Goal: Obtain resource: Download file/media

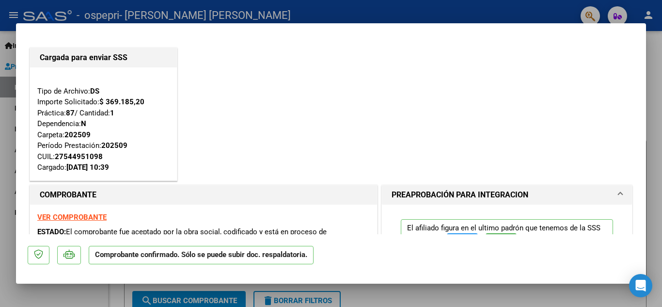
click at [656, 115] on div at bounding box center [331, 153] width 662 height 307
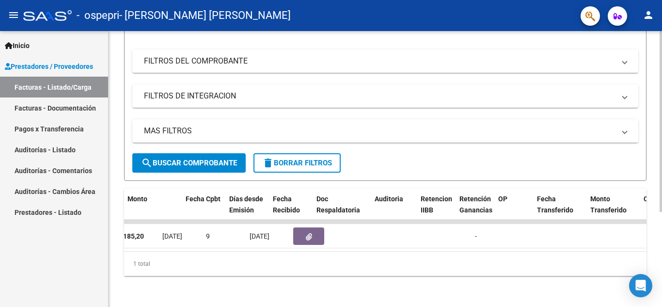
scroll to position [0, 433]
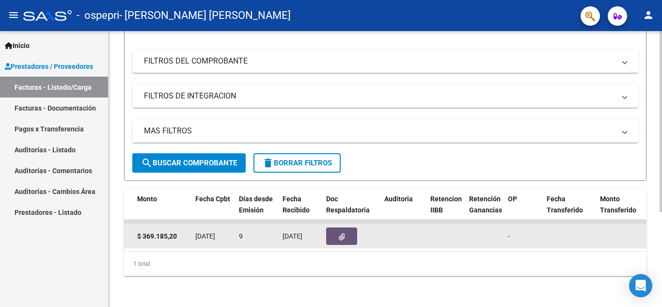
click at [342, 233] on icon "button" at bounding box center [342, 236] width 6 height 7
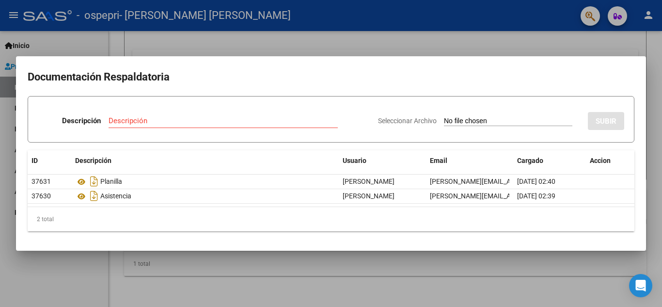
click at [437, 43] on div at bounding box center [331, 153] width 662 height 307
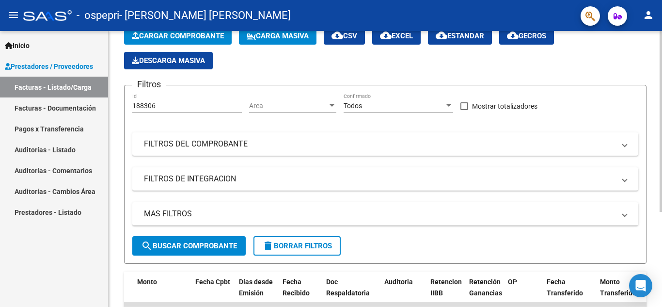
scroll to position [0, 0]
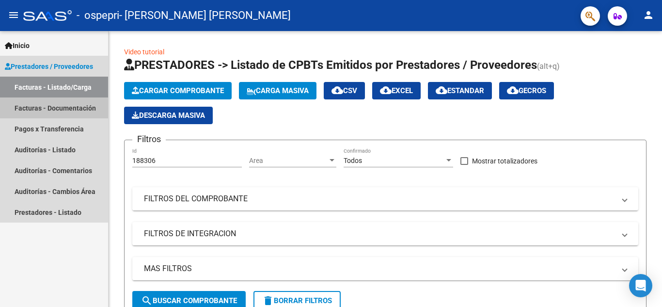
click at [51, 110] on link "Facturas - Documentación" at bounding box center [54, 107] width 108 height 21
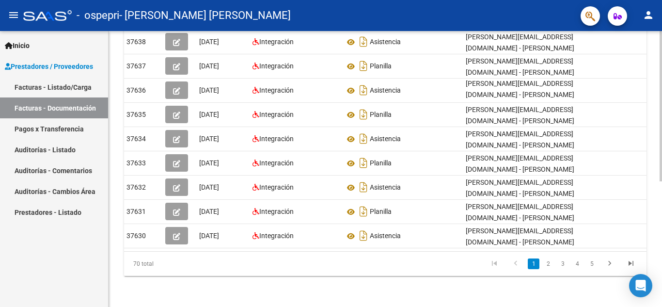
scroll to position [0, 11]
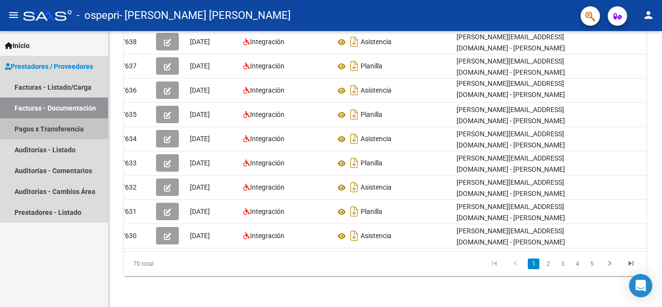
click at [43, 127] on link "Pagos x Transferencia" at bounding box center [54, 128] width 108 height 21
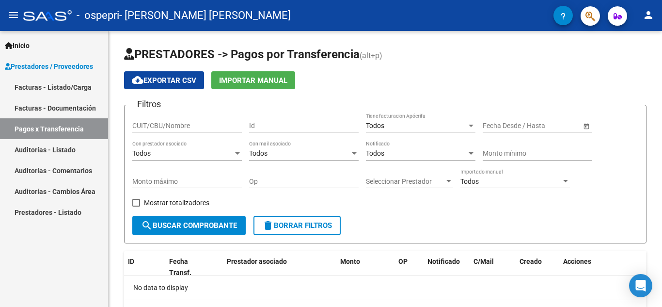
click at [38, 65] on span "Prestadores / Proveedores" at bounding box center [49, 66] width 88 height 11
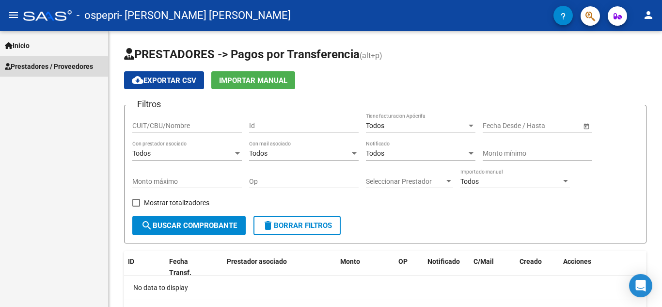
click at [33, 69] on span "Prestadores / Proveedores" at bounding box center [49, 66] width 88 height 11
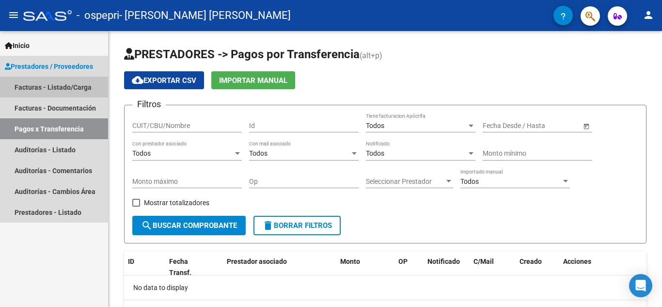
click at [32, 86] on link "Facturas - Listado/Carga" at bounding box center [54, 87] width 108 height 21
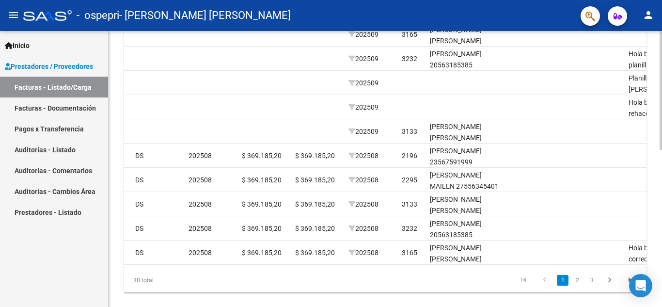
scroll to position [0, 1253]
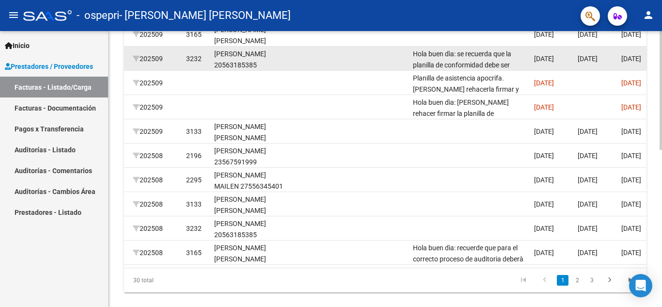
click at [459, 59] on div "Hola buen dìa: se recuerda que la planilla de conformidad debe ser firmada mes …" at bounding box center [469, 58] width 113 height 20
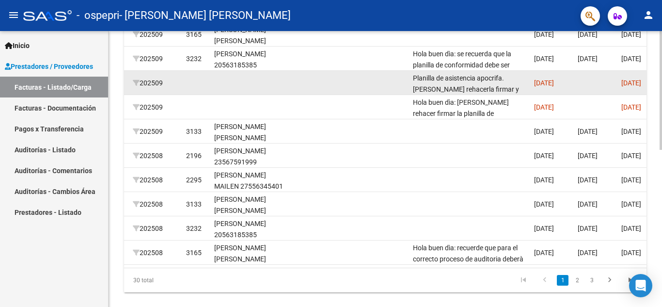
click at [458, 84] on div "Planilla de asistencia apocrifa. [PERSON_NAME] rehacerla firmar y volver a subi…" at bounding box center [469, 83] width 113 height 20
click at [512, 81] on div "Planilla de asistencia apocrifa. [PERSON_NAME] rehacerla firmar y volver a subi…" at bounding box center [469, 83] width 113 height 20
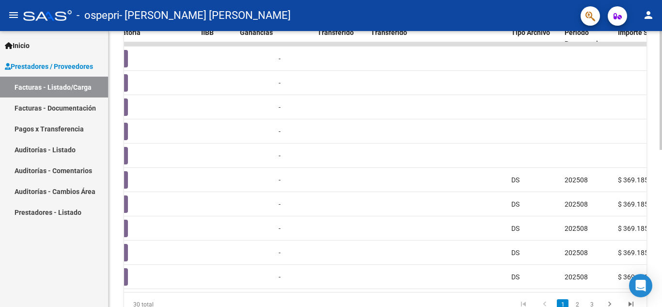
scroll to position [0, 0]
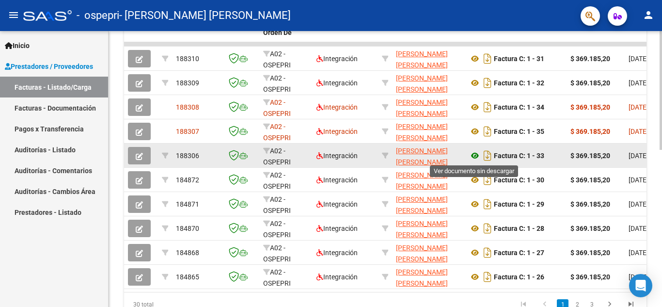
click at [476, 155] on icon at bounding box center [474, 156] width 13 height 12
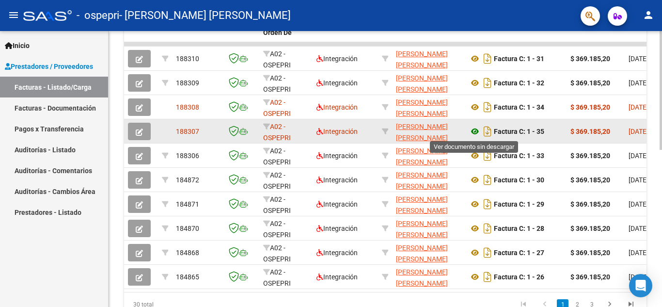
click at [475, 132] on icon at bounding box center [474, 131] width 13 height 12
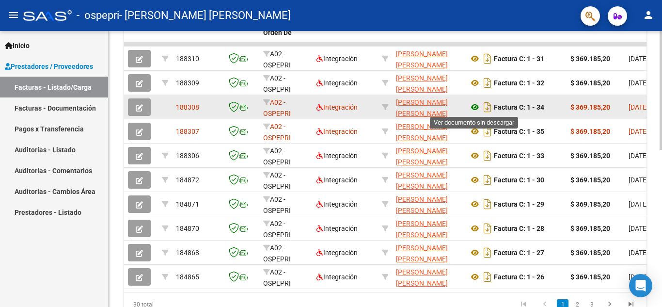
click at [475, 109] on icon at bounding box center [474, 107] width 13 height 12
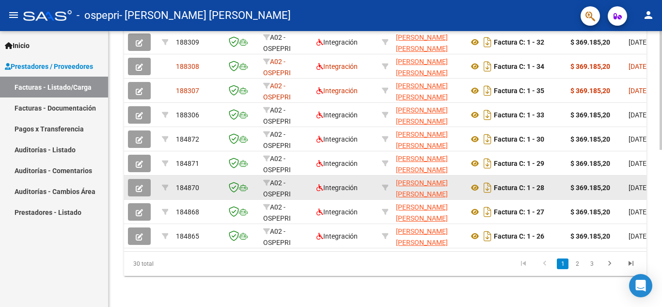
scroll to position [218, 0]
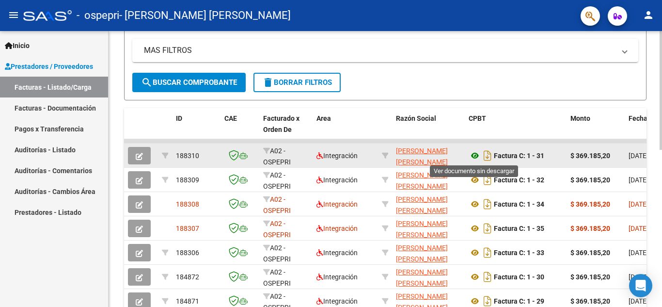
click at [473, 155] on icon at bounding box center [474, 156] width 13 height 12
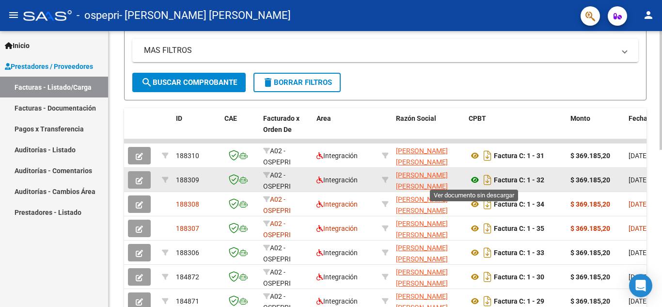
click at [474, 179] on icon at bounding box center [474, 180] width 13 height 12
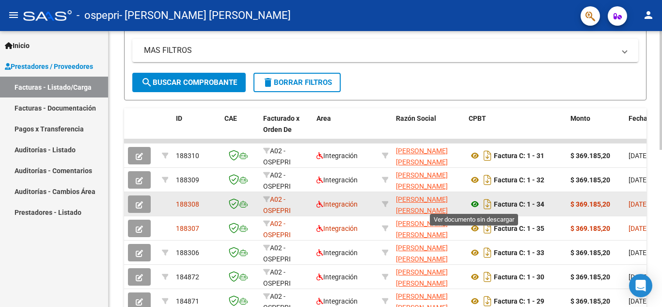
click at [474, 204] on icon at bounding box center [474, 204] width 13 height 12
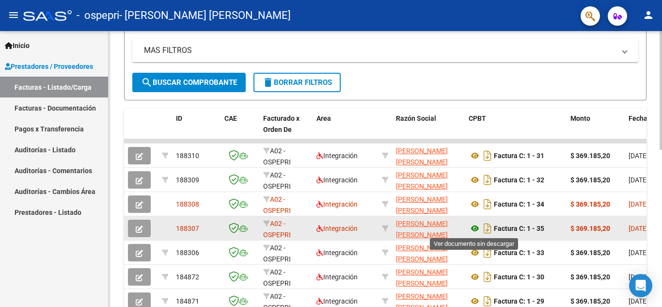
click at [474, 226] on icon at bounding box center [474, 228] width 13 height 12
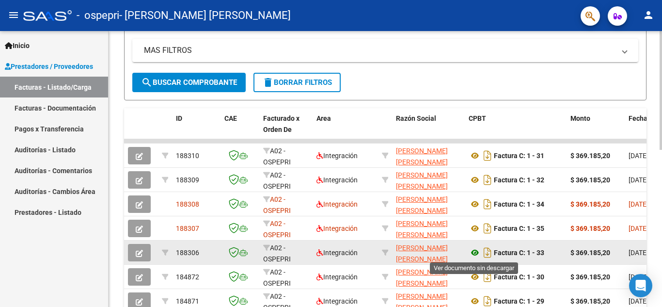
click at [473, 256] on icon at bounding box center [474, 253] width 13 height 12
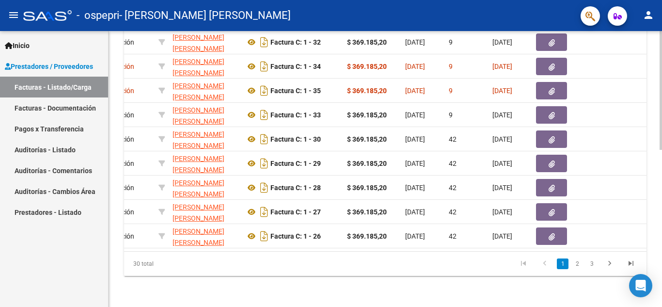
scroll to position [0, 212]
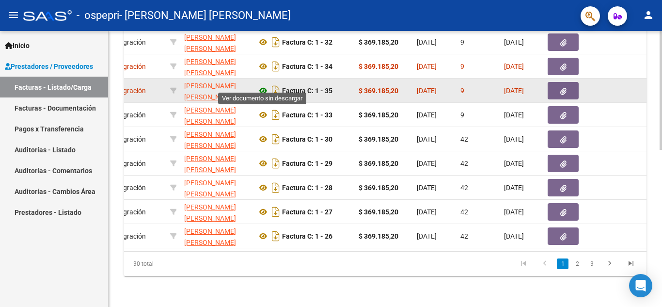
click at [263, 85] on icon at bounding box center [263, 91] width 13 height 12
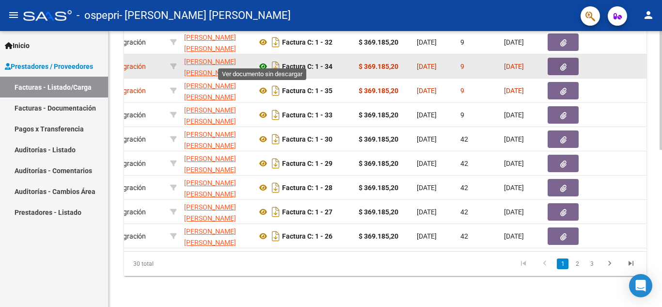
click at [262, 61] on icon at bounding box center [263, 67] width 13 height 12
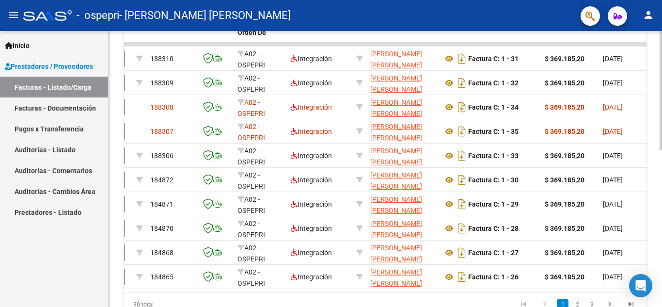
scroll to position [0, 0]
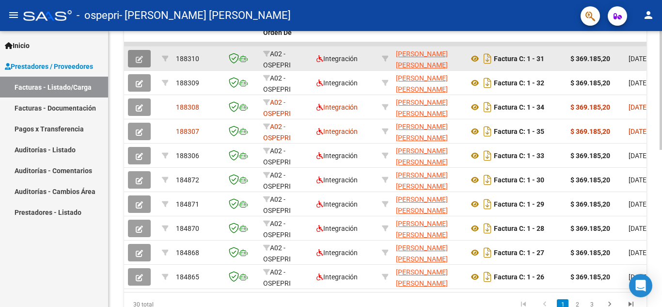
click at [138, 58] on icon "button" at bounding box center [139, 59] width 7 height 7
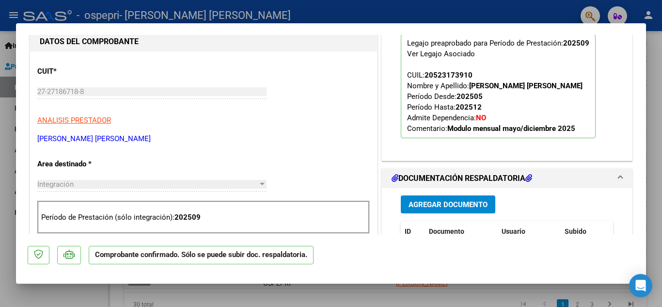
scroll to position [339, 0]
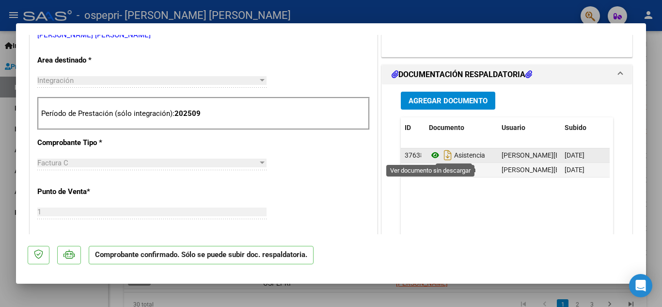
click at [430, 154] on icon at bounding box center [435, 155] width 13 height 12
click at [430, 155] on icon at bounding box center [435, 155] width 13 height 12
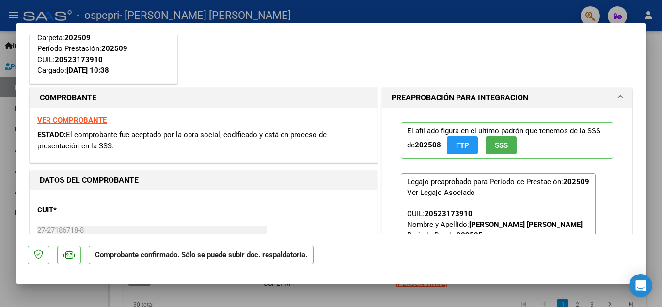
scroll to position [194, 0]
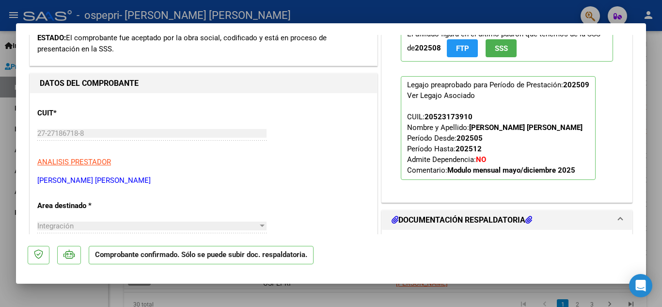
click at [661, 79] on div at bounding box center [331, 153] width 662 height 307
click at [661, 79] on div at bounding box center [660, 169] width 2 height 276
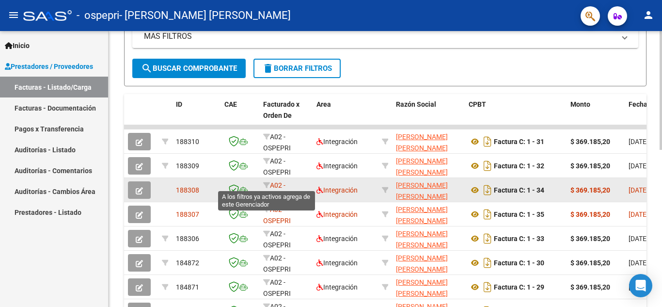
scroll to position [233, 0]
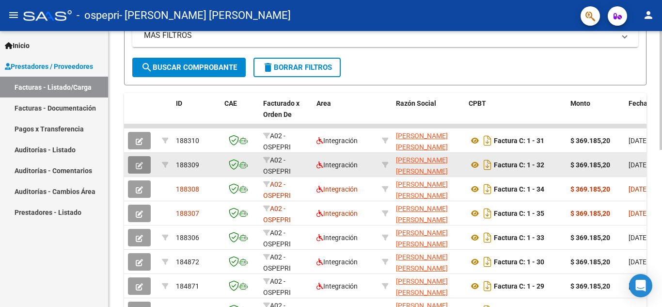
click at [139, 162] on icon "button" at bounding box center [139, 165] width 7 height 7
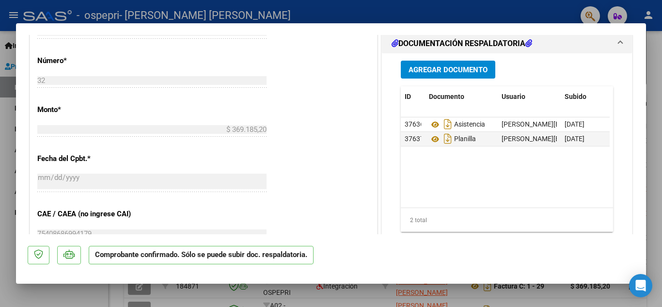
scroll to position [533, 0]
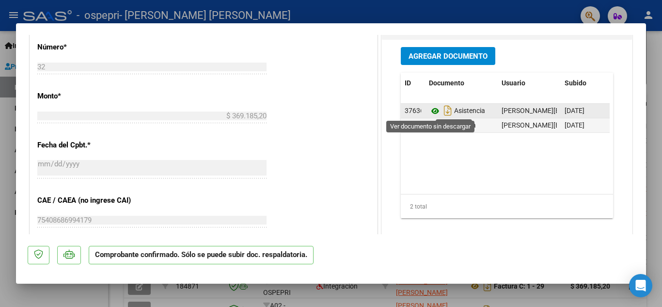
click at [429, 110] on icon at bounding box center [435, 111] width 13 height 12
